Goal: Information Seeking & Learning: Learn about a topic

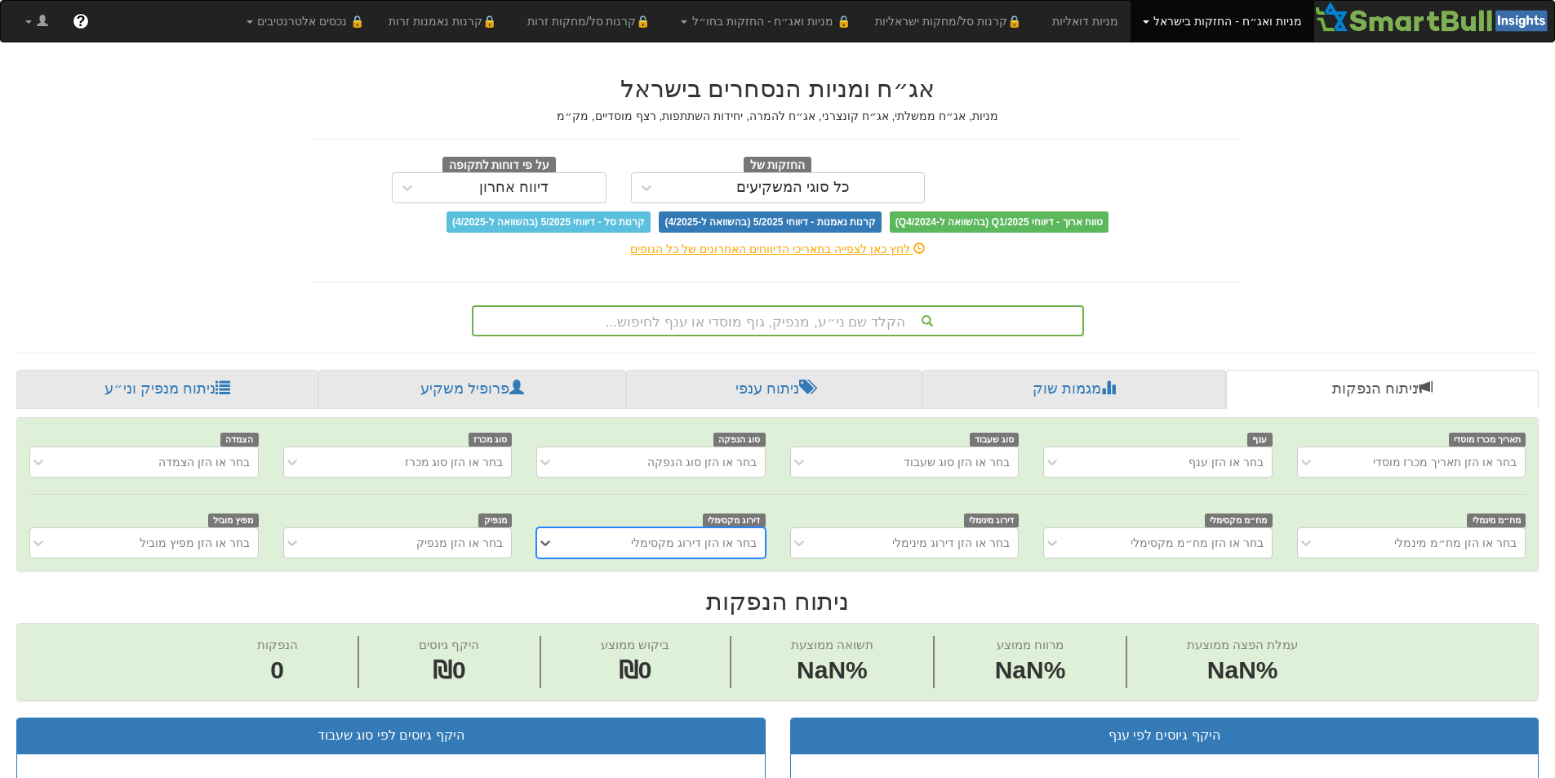
scroll to position [0, 12]
click at [837, 316] on div "הקלד שם ני״ע, מנפיק, גוף מוסדי או ענף לחיפוש..." at bounding box center [778, 321] width 609 height 28
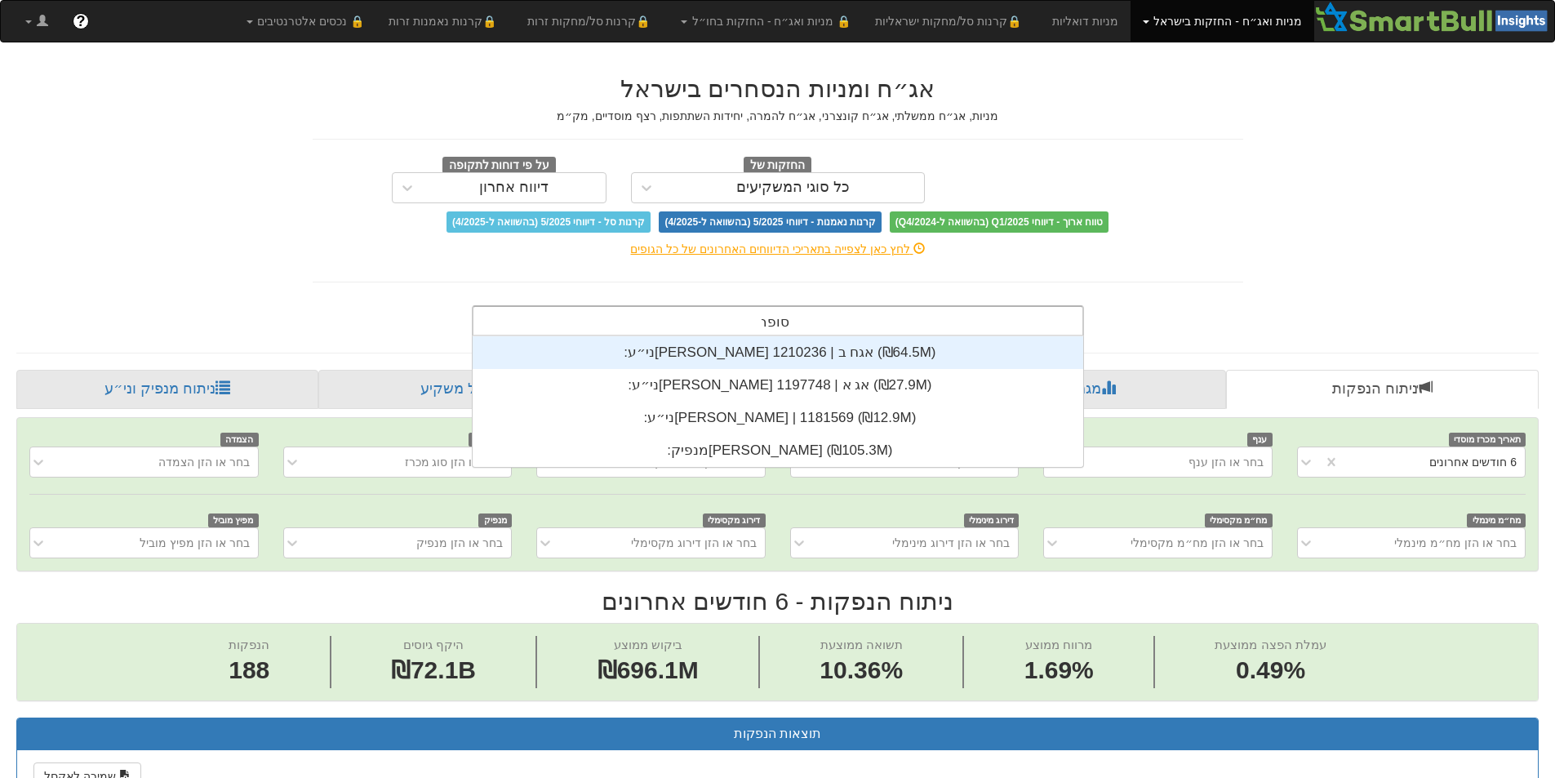
scroll to position [131, 0]
type input "[PERSON_NAME]"
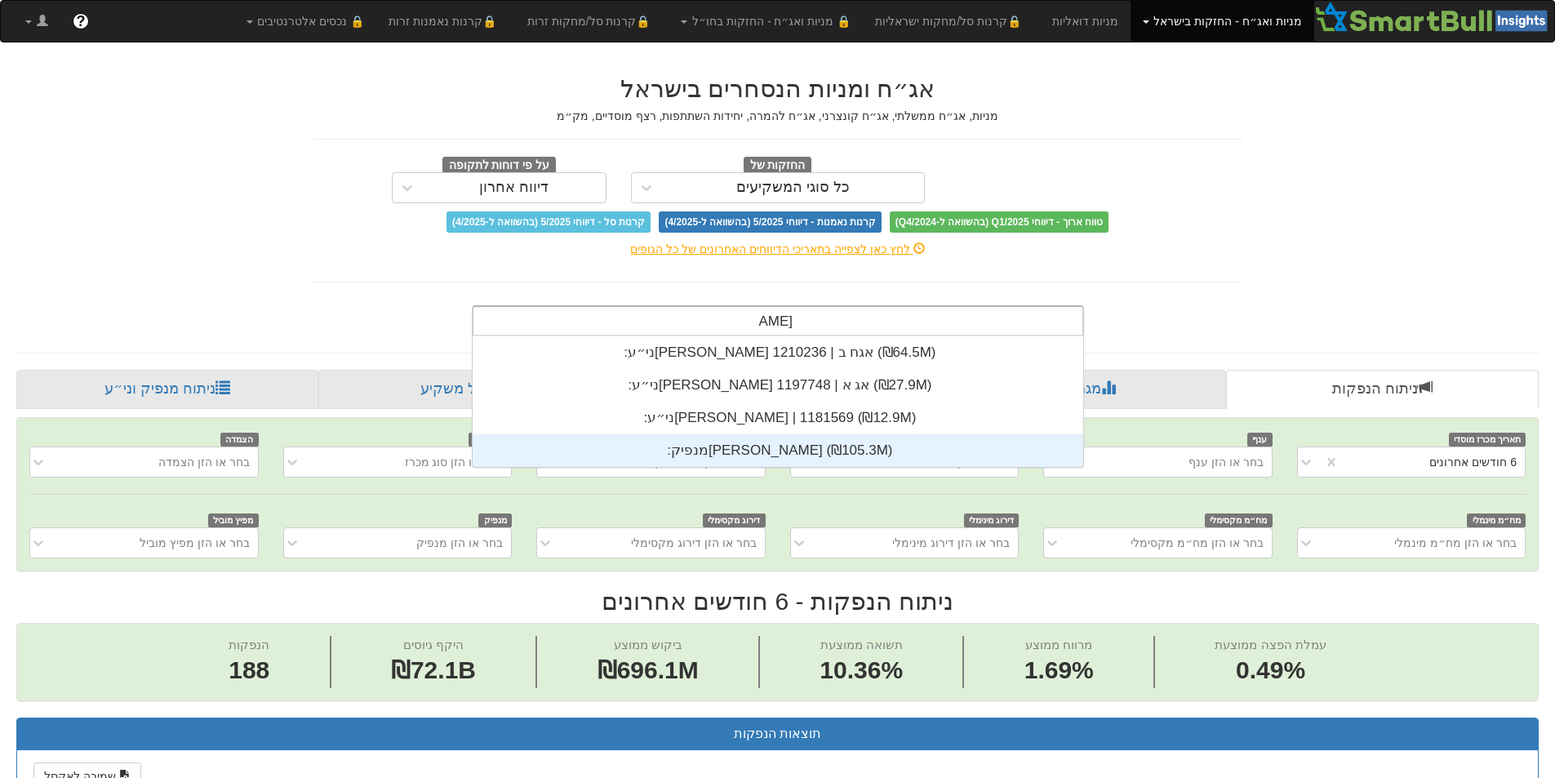
click at [863, 451] on div "מנפיק: ‏[PERSON_NAME] ‎(₪105.3M)‎" at bounding box center [778, 450] width 611 height 33
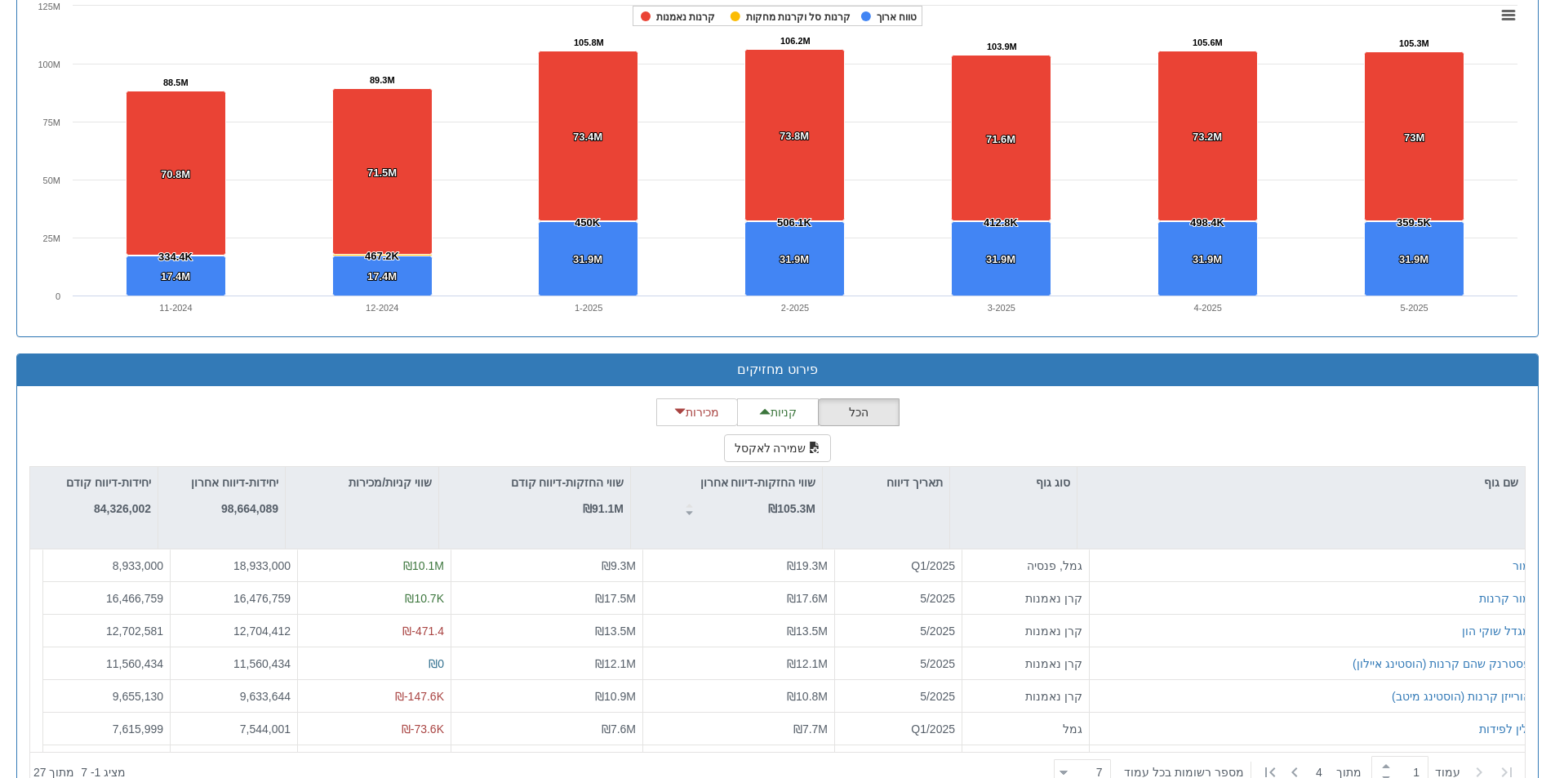
scroll to position [1776, 0]
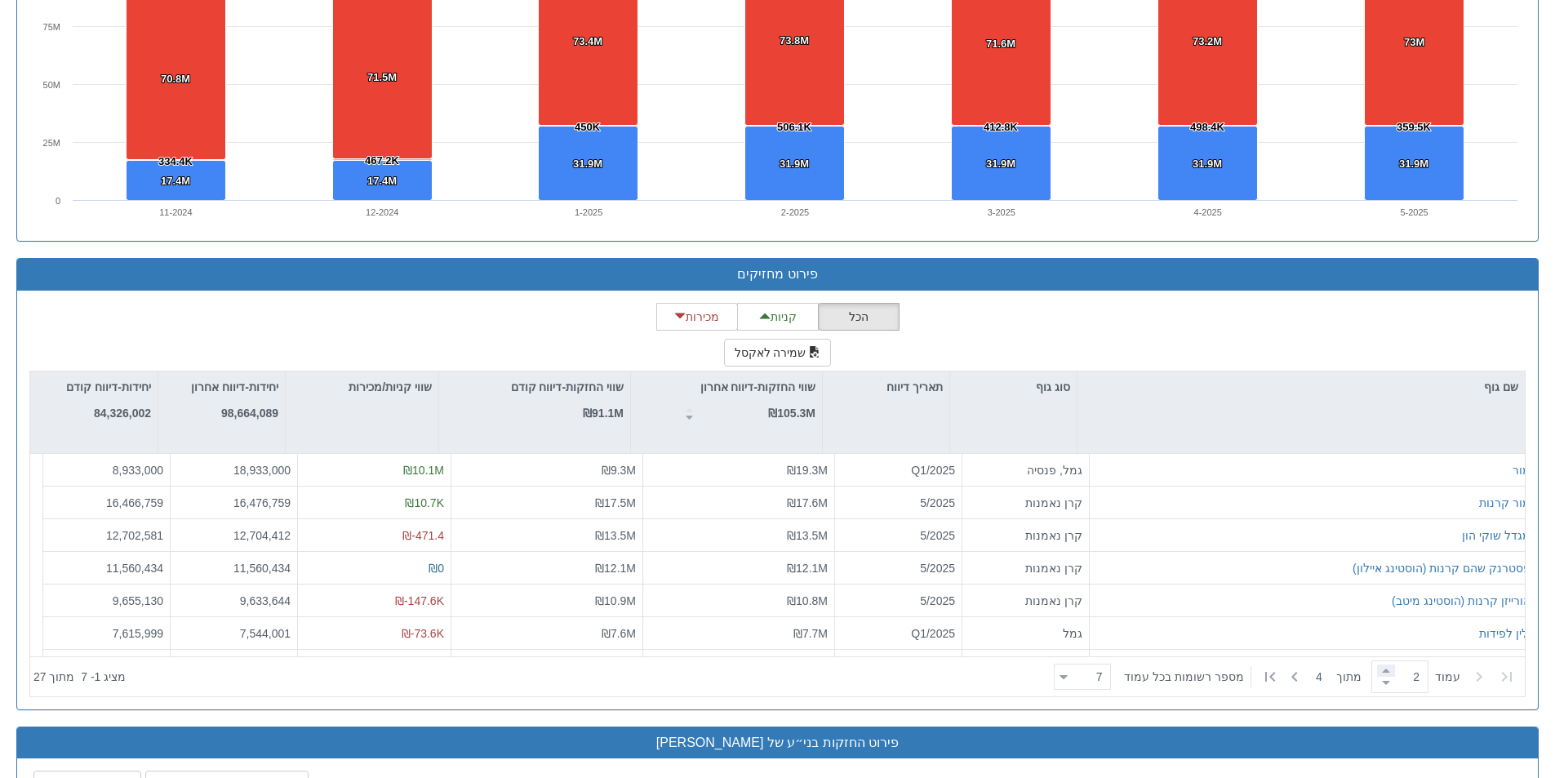
click at [1381, 669] on span at bounding box center [1386, 671] width 18 height 12
type input "2"
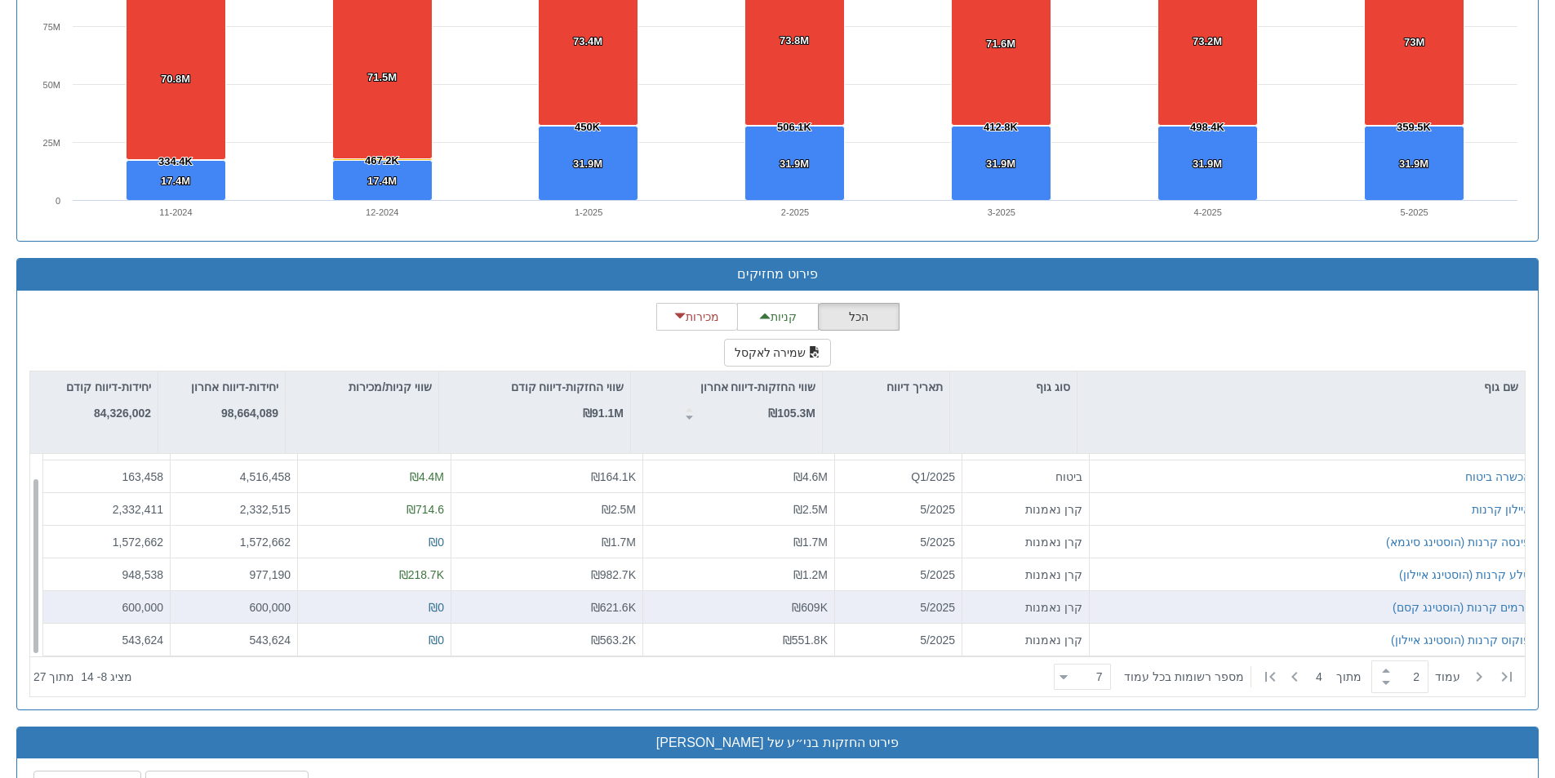
scroll to position [0, 0]
